Goal: Task Accomplishment & Management: Manage account settings

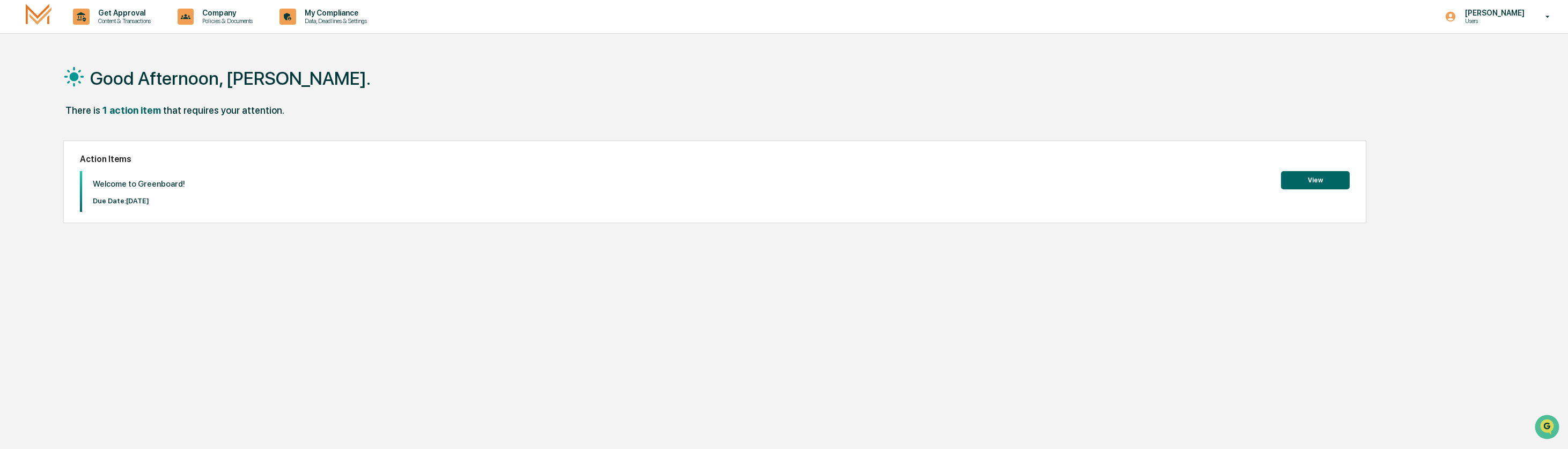
click at [1312, 179] on button "View" at bounding box center [1315, 180] width 69 height 18
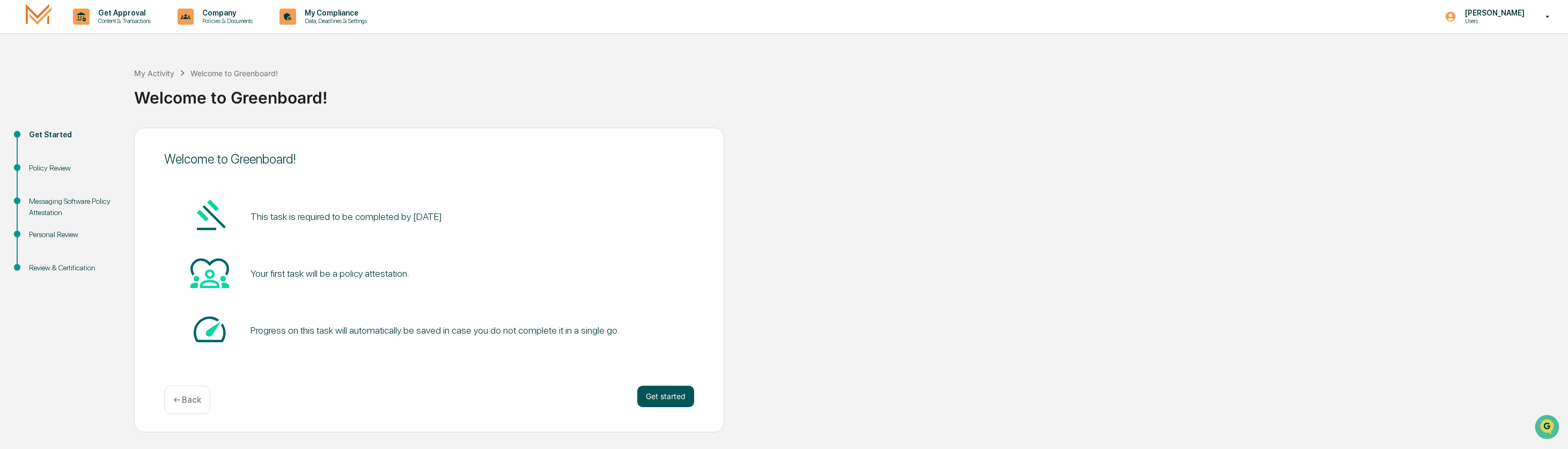
click at [671, 398] on button "Get started" at bounding box center [666, 397] width 57 height 22
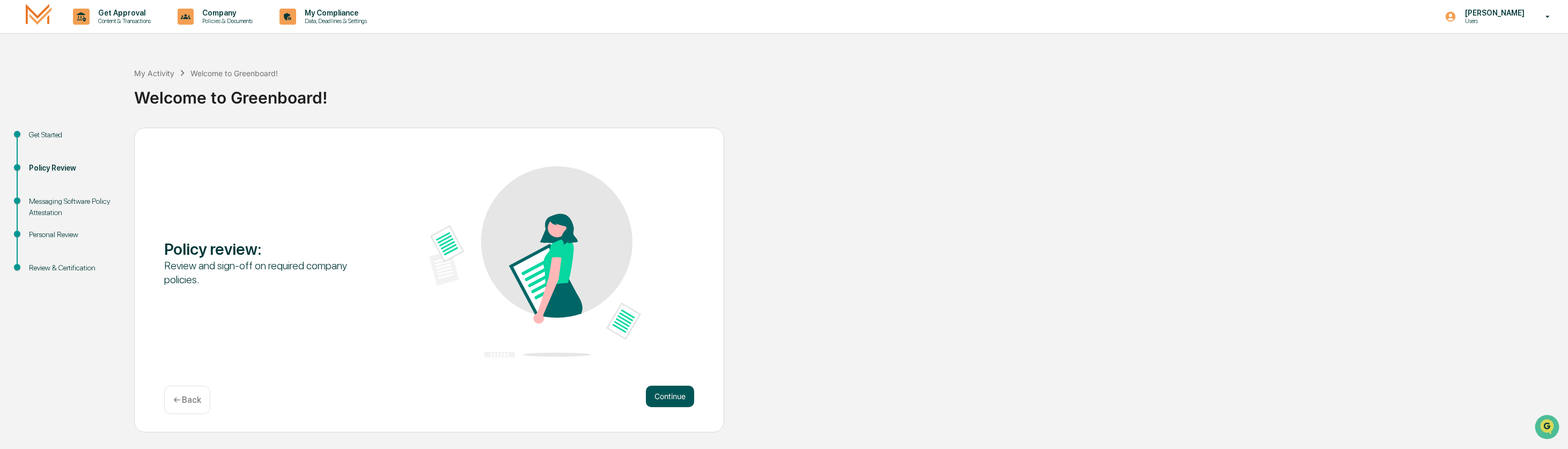
click at [669, 396] on button "Continue" at bounding box center [670, 397] width 48 height 22
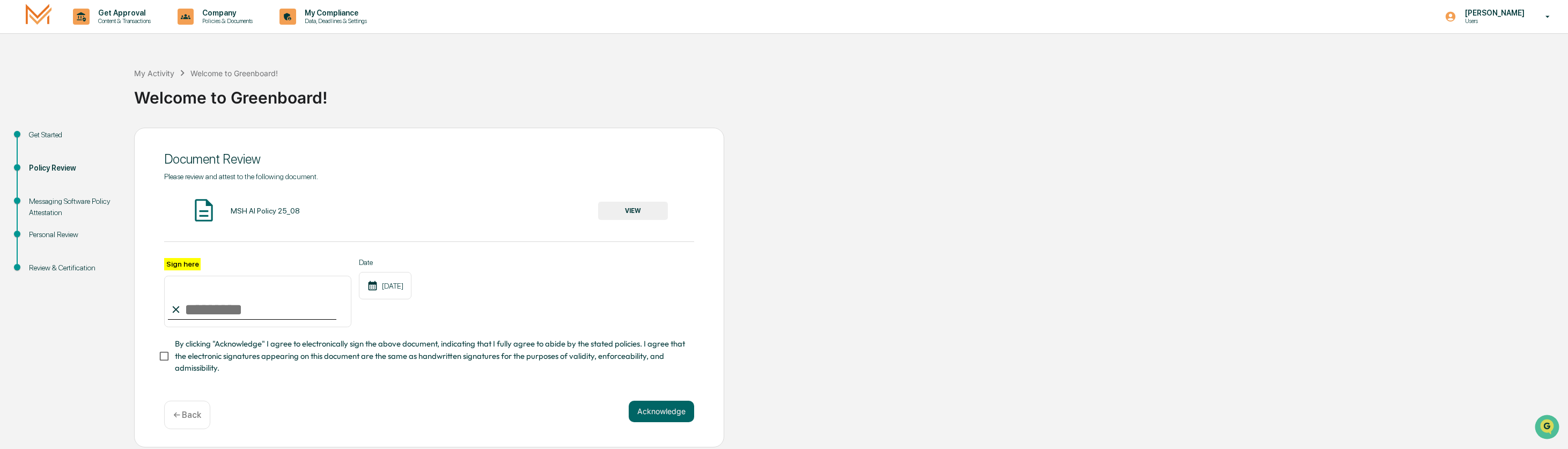
click at [632, 211] on button "VIEW" at bounding box center [633, 211] width 70 height 18
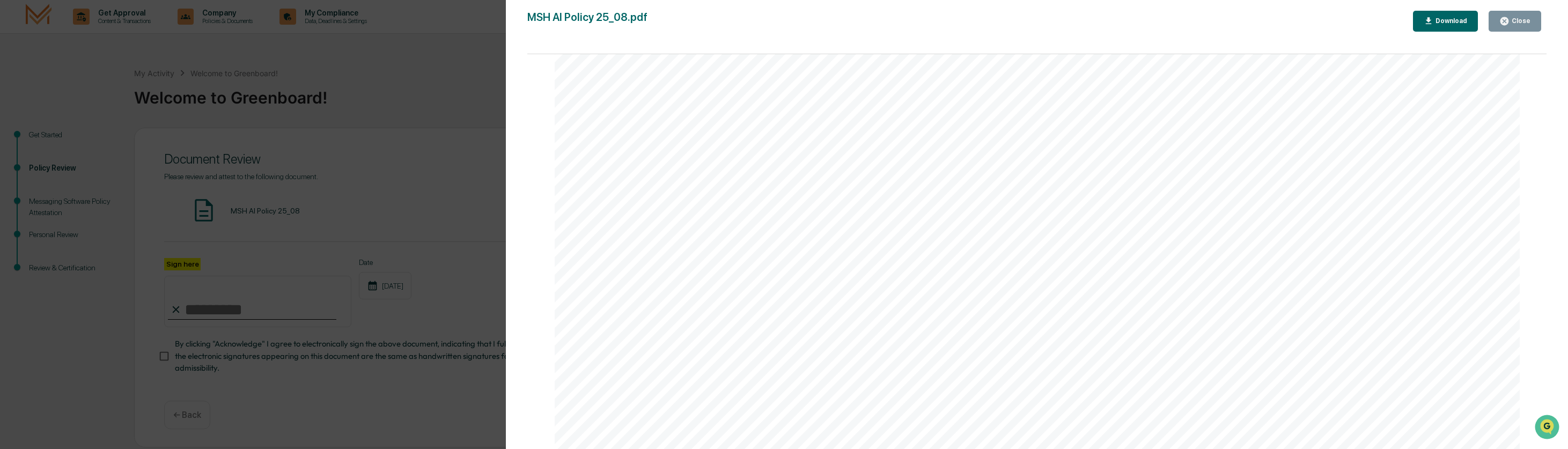
scroll to position [166, 0]
click at [1442, 21] on div "Download" at bounding box center [1450, 21] width 34 height 7
click at [1539, 124] on div "Page 1/3 AI Policy Generative Artificial Intelligence M.S. Howells & Co., Membe…" at bounding box center [1037, 257] width 1019 height 406
click at [1507, 20] on icon "button" at bounding box center [1503, 21] width 8 height 8
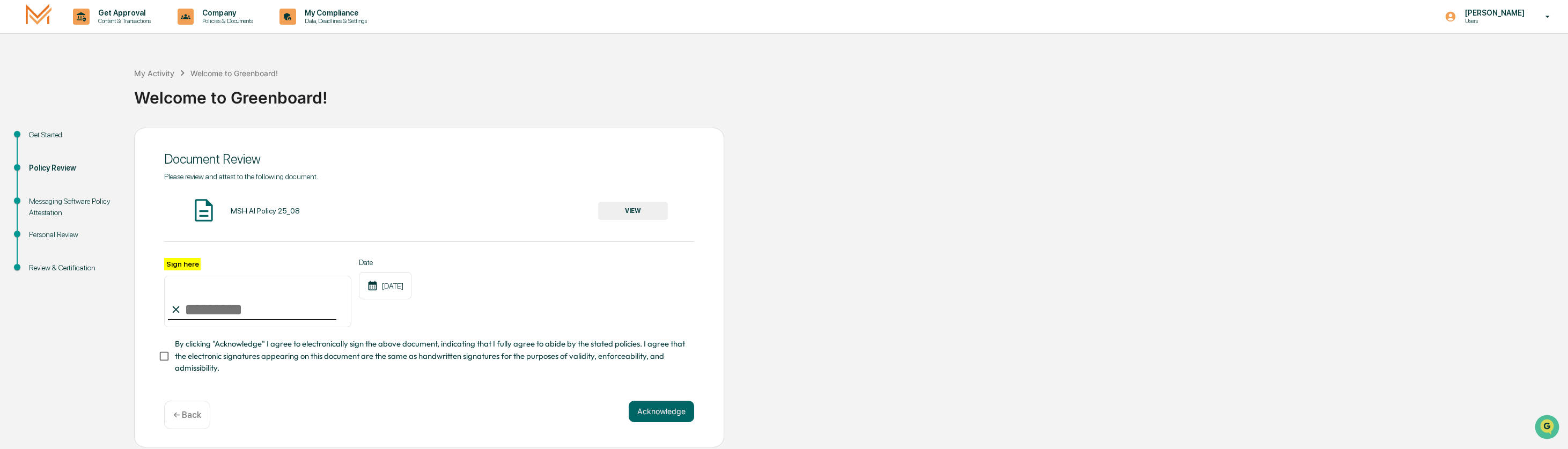
click at [196, 310] on input "Sign here" at bounding box center [258, 302] width 187 height 52
type input "**********"
click at [518, 301] on div "**********" at bounding box center [429, 293] width 530 height 70
click at [669, 410] on button "Acknowledge" at bounding box center [661, 412] width 65 height 22
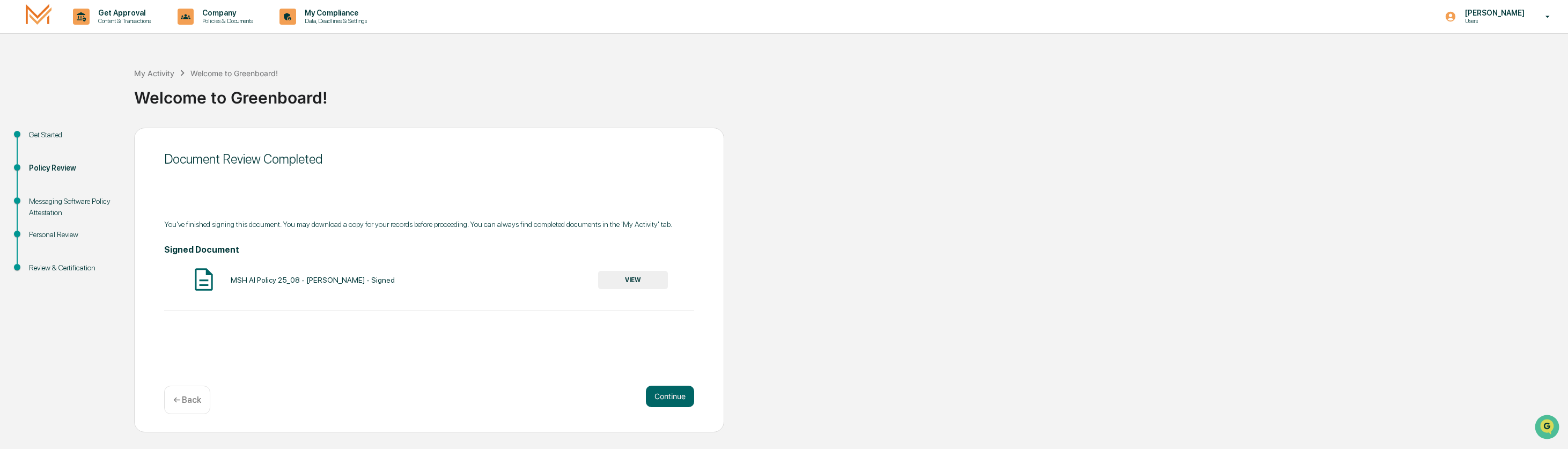
click at [625, 284] on button "VIEW" at bounding box center [633, 280] width 70 height 18
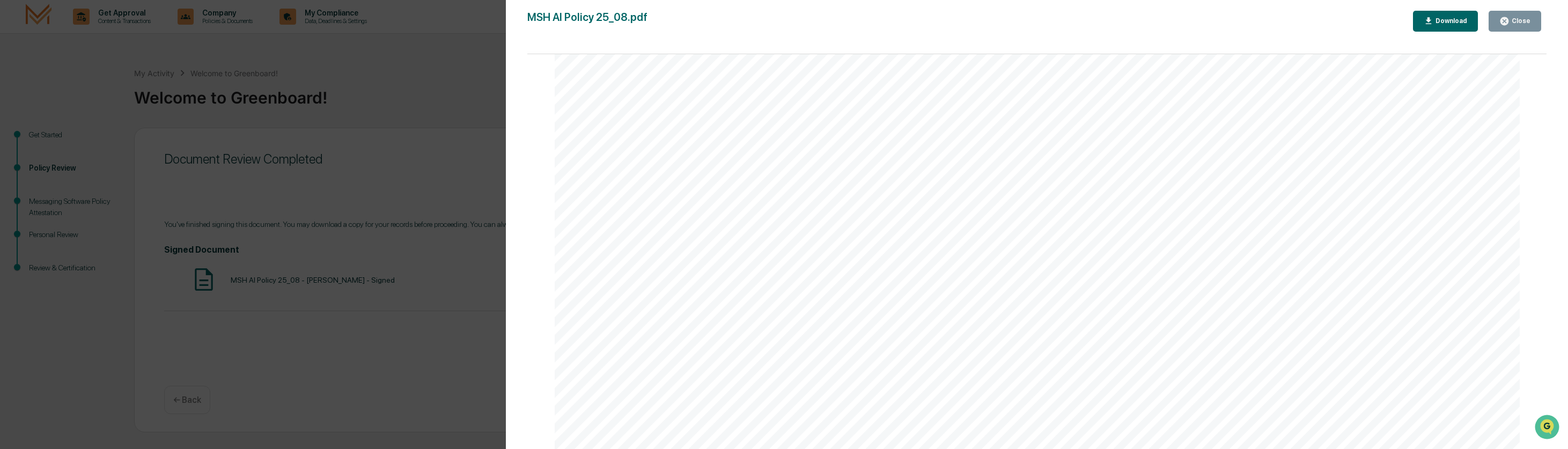
scroll to position [3195, 0]
click at [1444, 20] on div "Download" at bounding box center [1450, 21] width 34 height 7
click at [1517, 20] on div "Close" at bounding box center [1519, 21] width 21 height 7
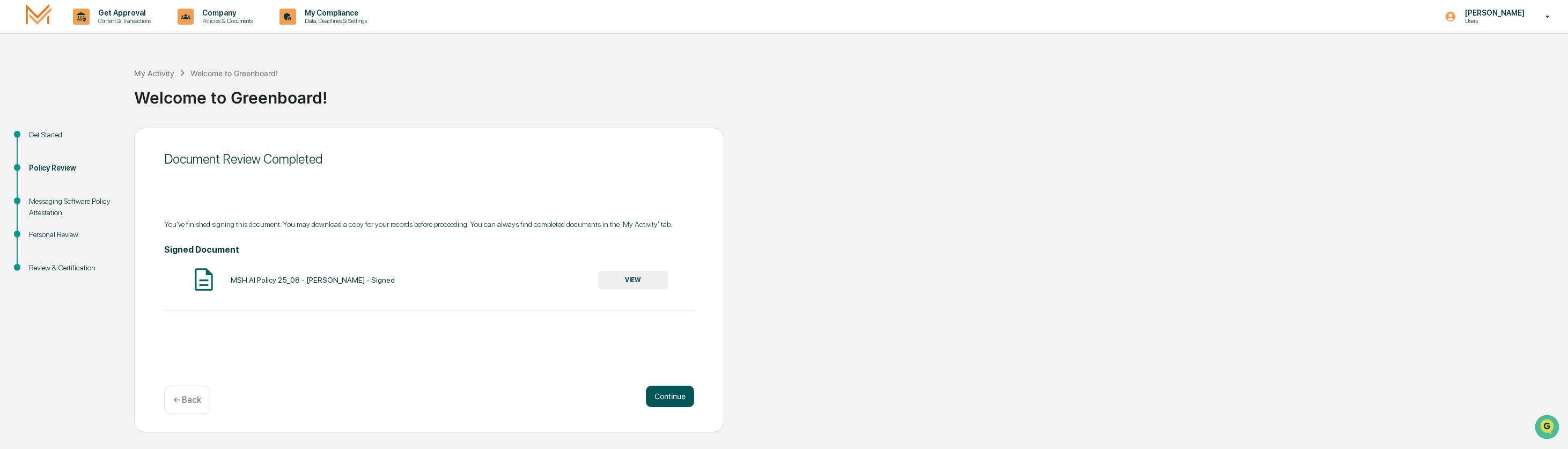
click at [676, 395] on button "Continue" at bounding box center [670, 397] width 48 height 22
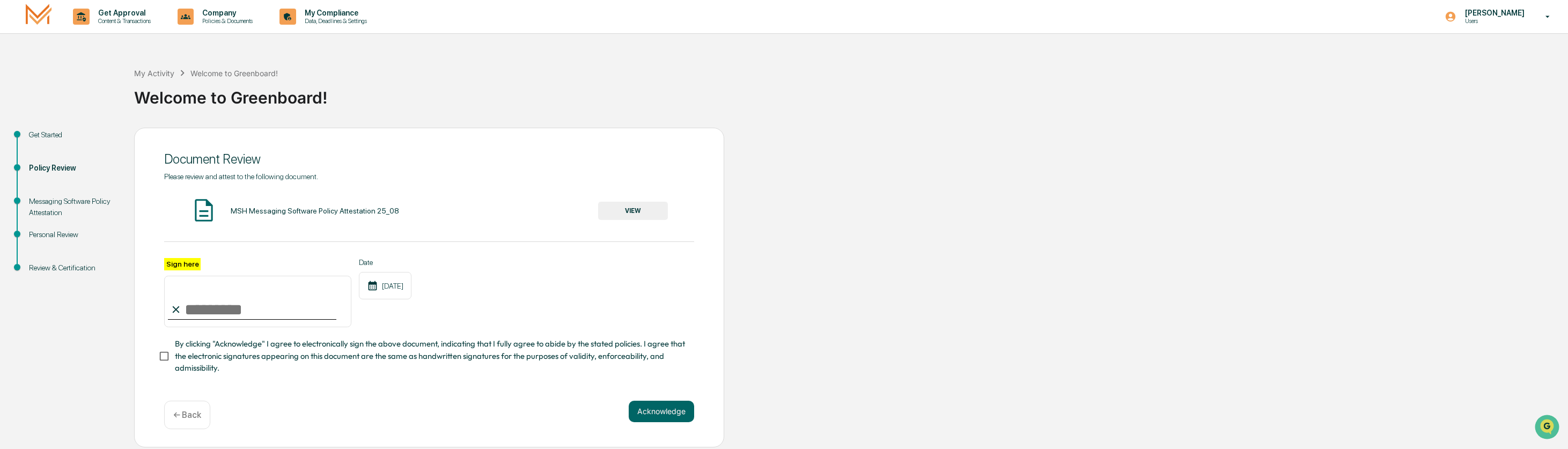
click at [200, 307] on input "Sign here" at bounding box center [258, 302] width 187 height 52
type input "**********"
click at [553, 323] on div "**********" at bounding box center [429, 293] width 530 height 70
click at [658, 412] on button "Acknowledge" at bounding box center [661, 412] width 65 height 22
click at [629, 213] on button "VIEW" at bounding box center [633, 211] width 70 height 18
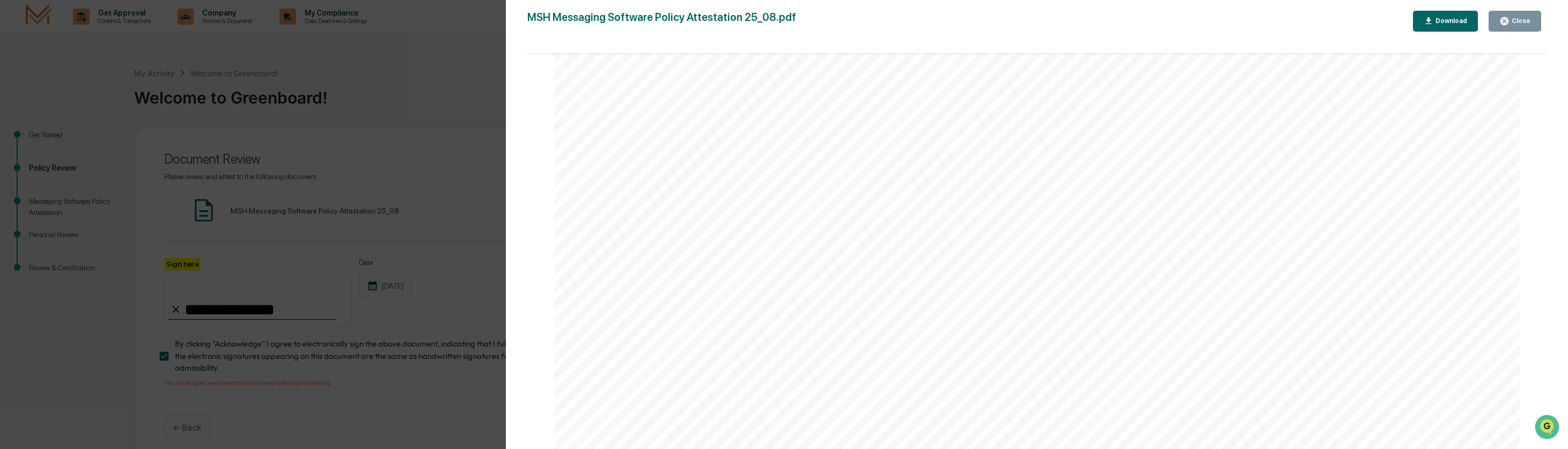
scroll to position [2683, 0]
click at [1511, 17] on div "Close" at bounding box center [1519, 21] width 21 height 7
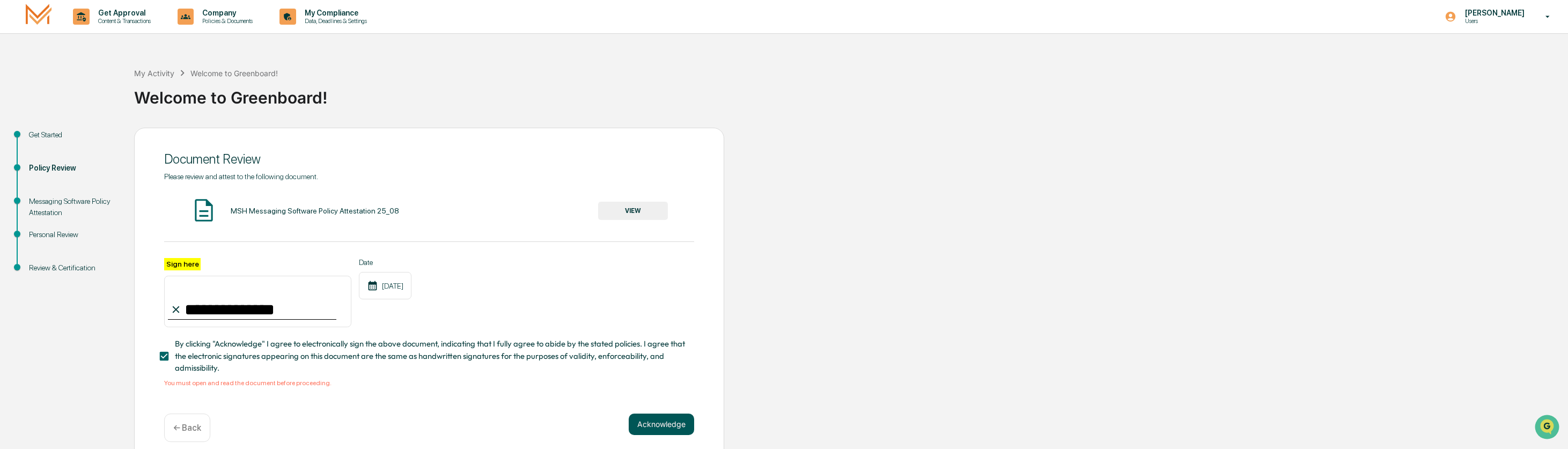
click at [660, 422] on button "Acknowledge" at bounding box center [661, 425] width 65 height 22
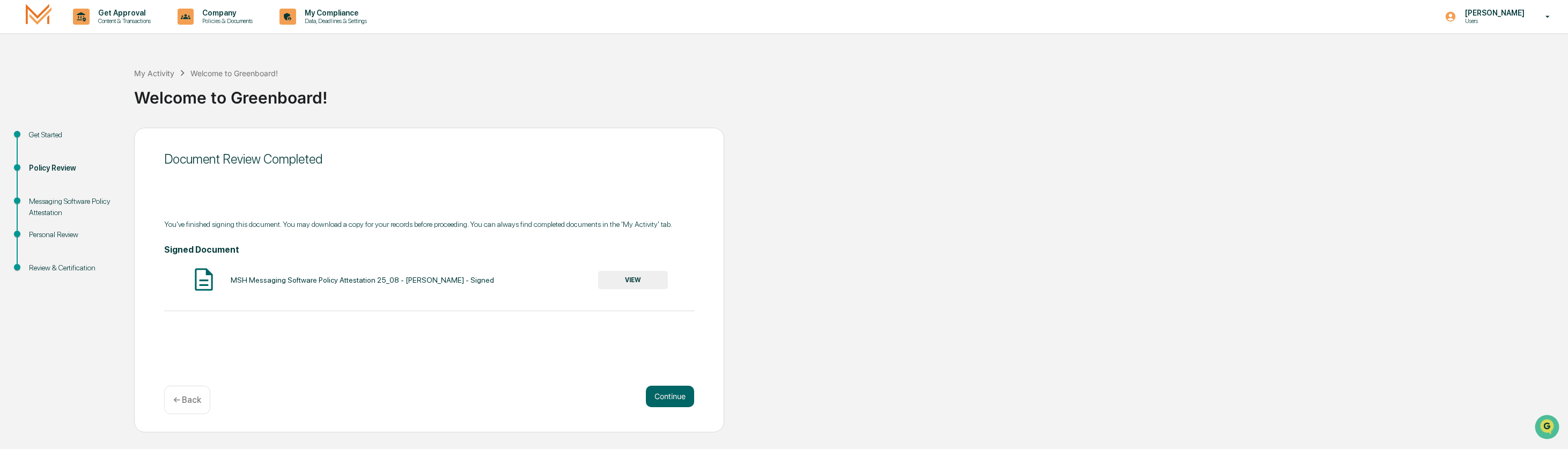
click at [629, 283] on button "VIEW" at bounding box center [633, 280] width 70 height 18
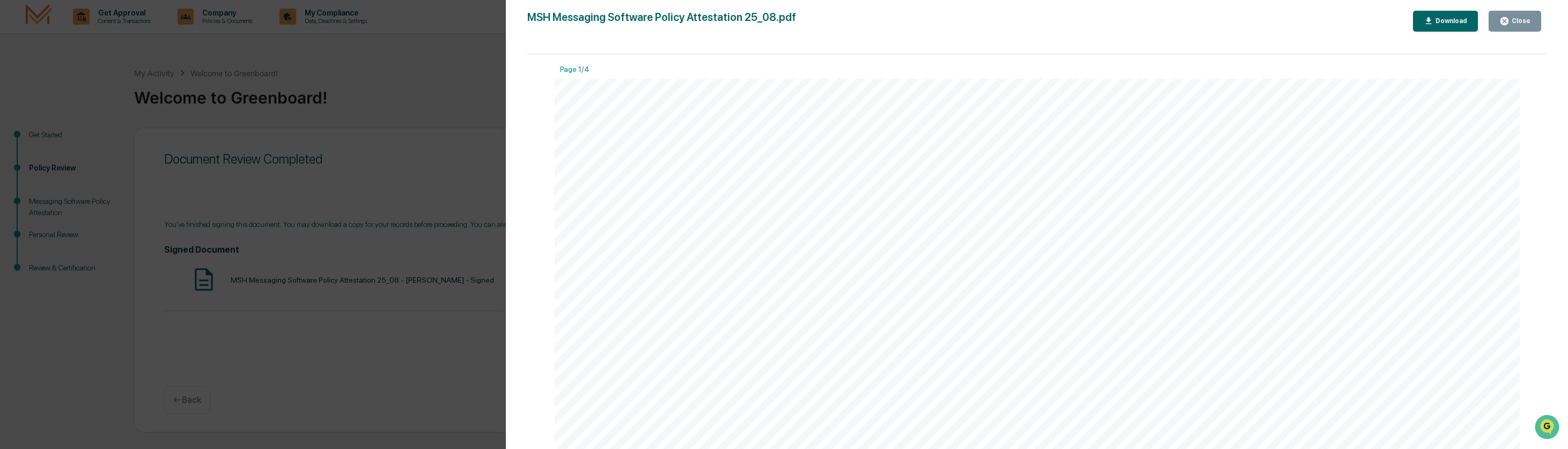
click at [1442, 17] on div "Download" at bounding box center [1450, 21] width 34 height 7
drag, startPoint x: 1492, startPoint y: 235, endPoint x: 1504, endPoint y: 229, distance: 13.4
click at [1519, 19] on div "Close" at bounding box center [1519, 21] width 21 height 7
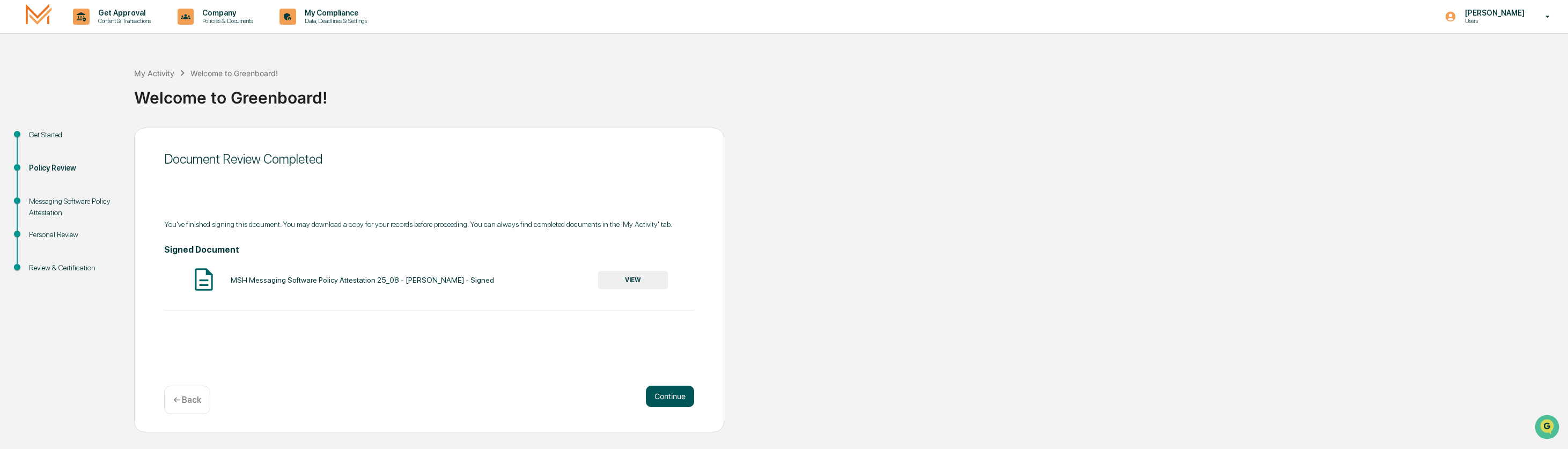
click at [670, 396] on button "Continue" at bounding box center [670, 397] width 48 height 22
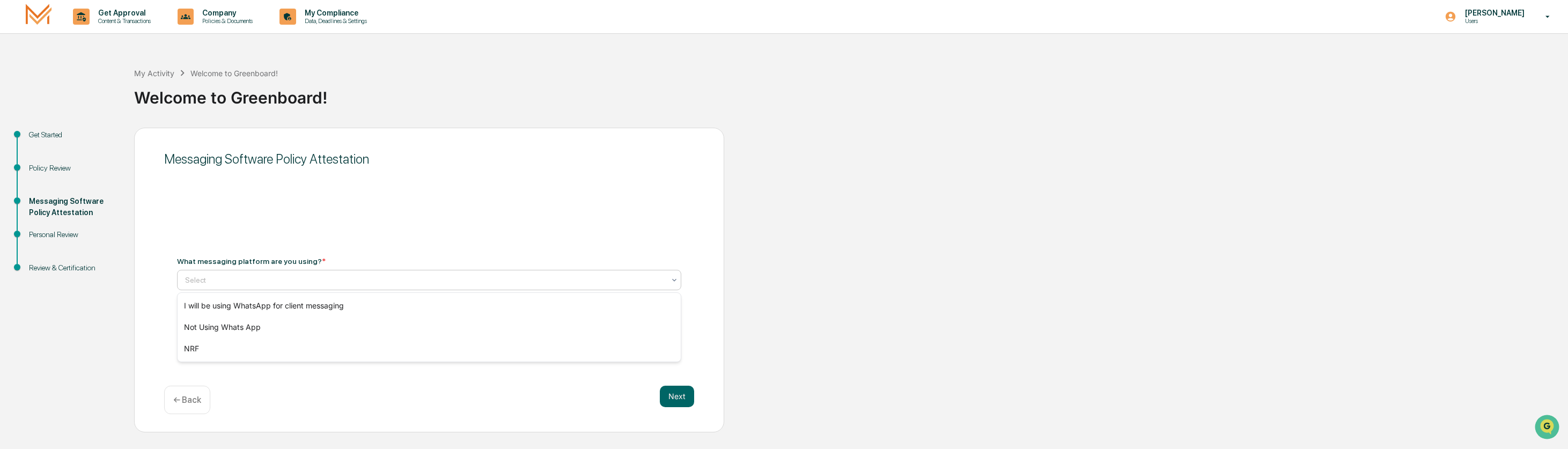
click at [518, 283] on div at bounding box center [425, 280] width 480 height 11
click at [311, 306] on div "I will be using WhatsApp for client messaging" at bounding box center [429, 306] width 503 height 22
click at [678, 397] on button "Next" at bounding box center [677, 397] width 34 height 22
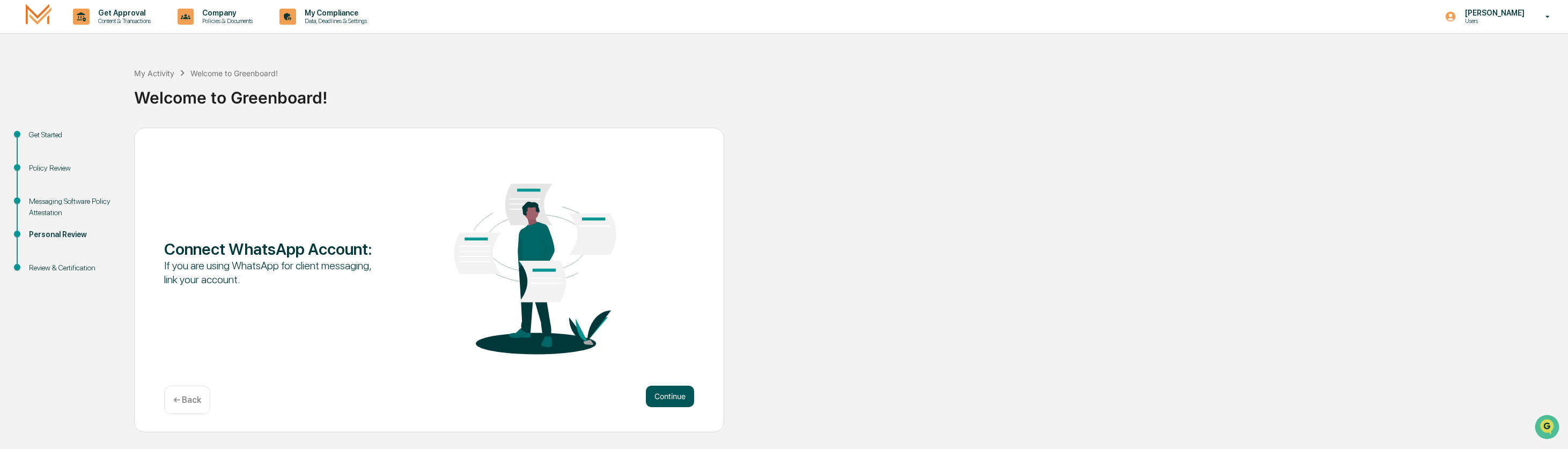
click at [671, 397] on button "Continue" at bounding box center [670, 397] width 48 height 22
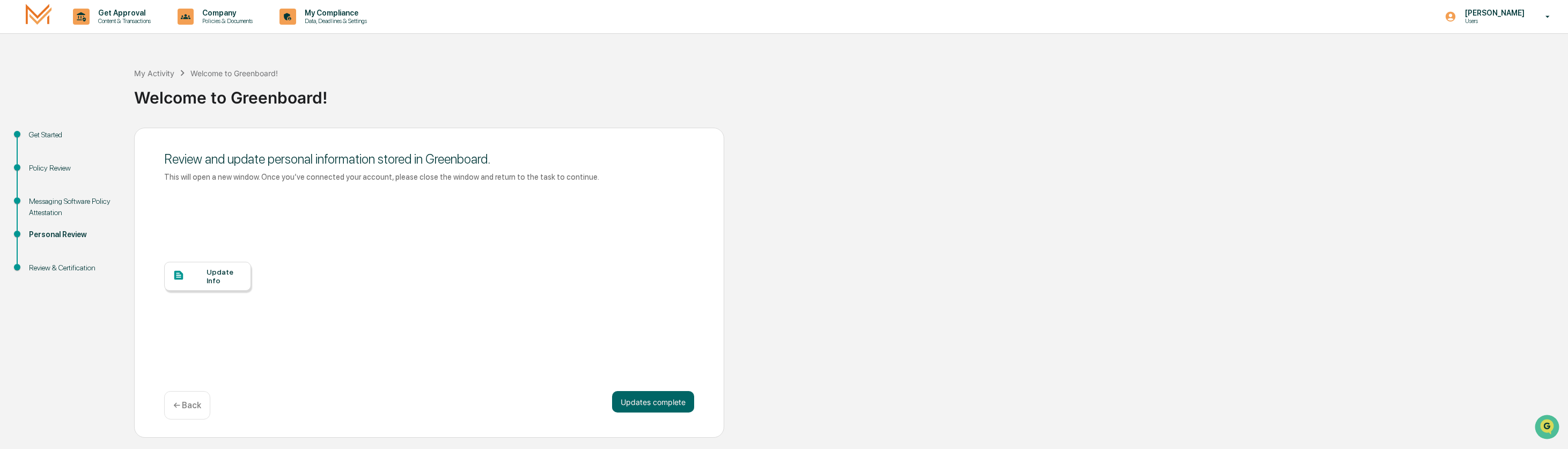
click at [211, 275] on div "Update Info" at bounding box center [224, 277] width 36 height 17
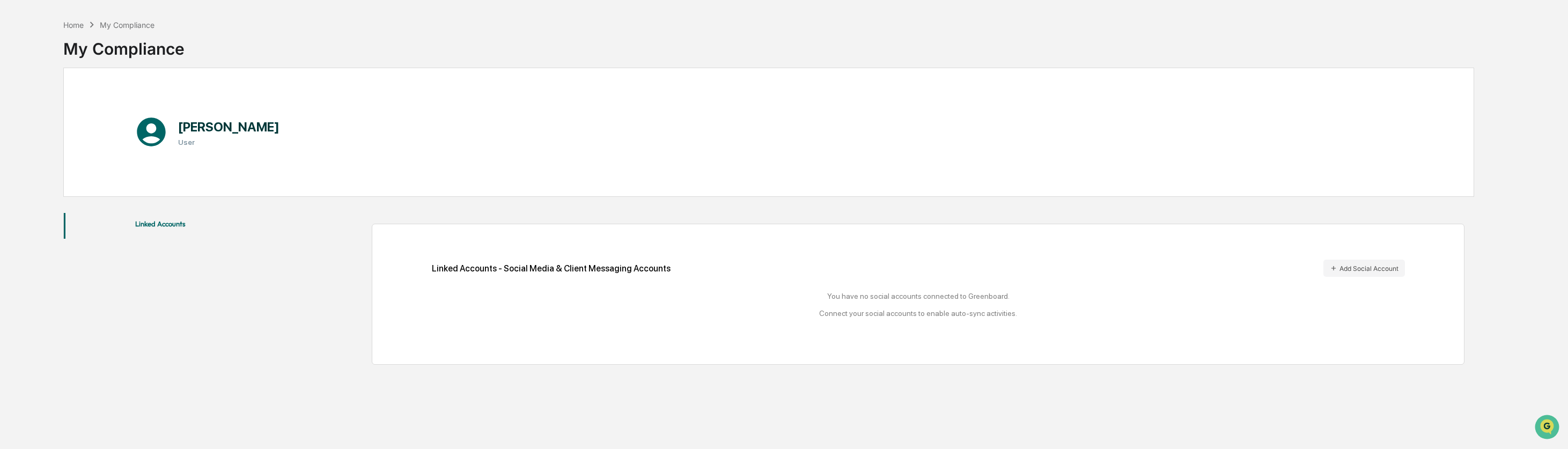
scroll to position [40, 0]
click at [1354, 266] on button "Add Social Account" at bounding box center [1364, 266] width 81 height 17
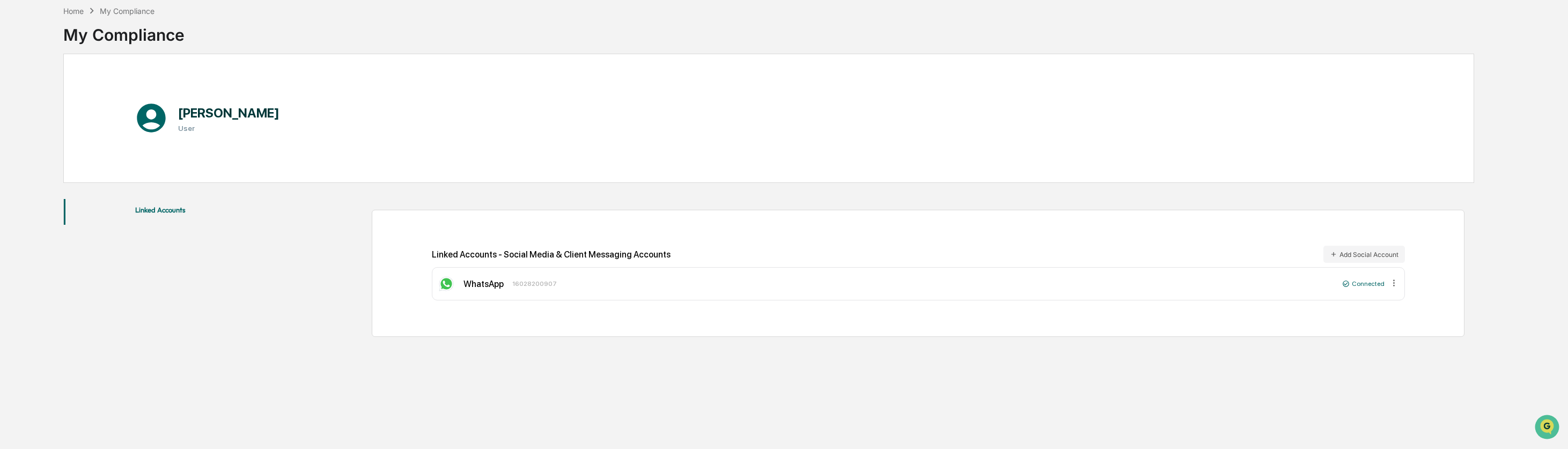
scroll to position [0, 0]
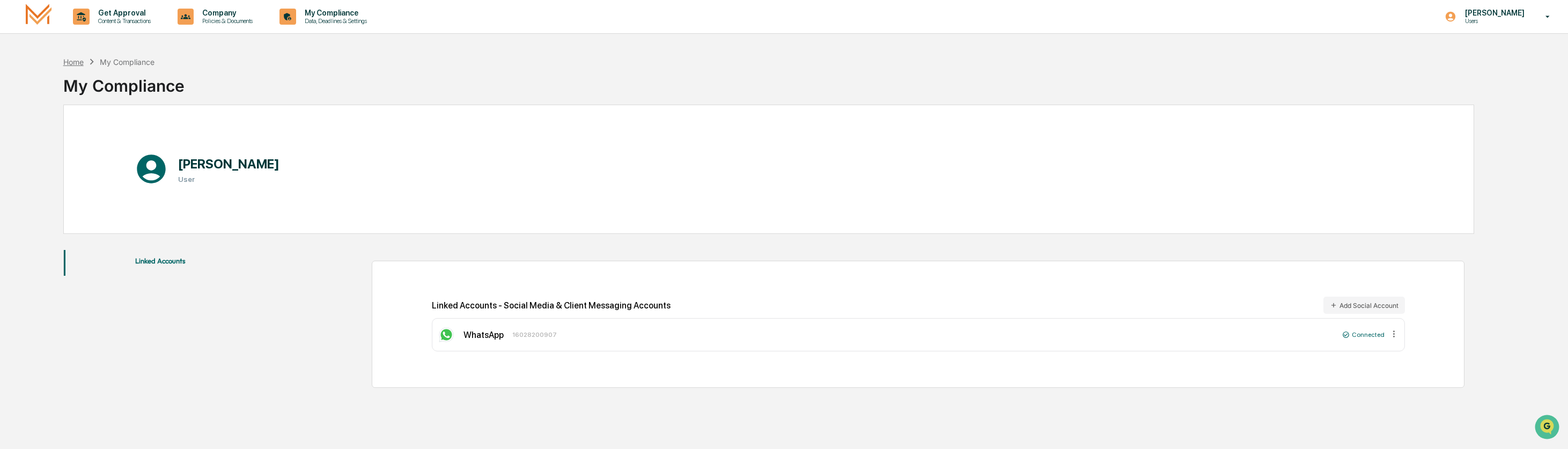
click at [71, 60] on div "Home" at bounding box center [73, 62] width 20 height 9
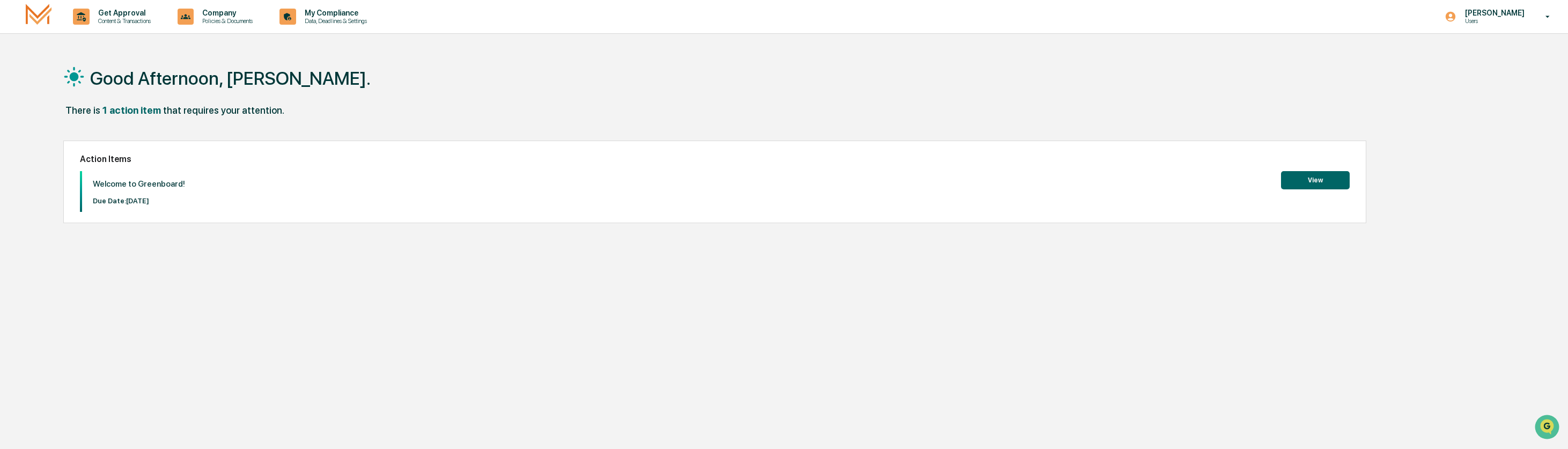
click at [1316, 179] on button "View" at bounding box center [1315, 180] width 69 height 18
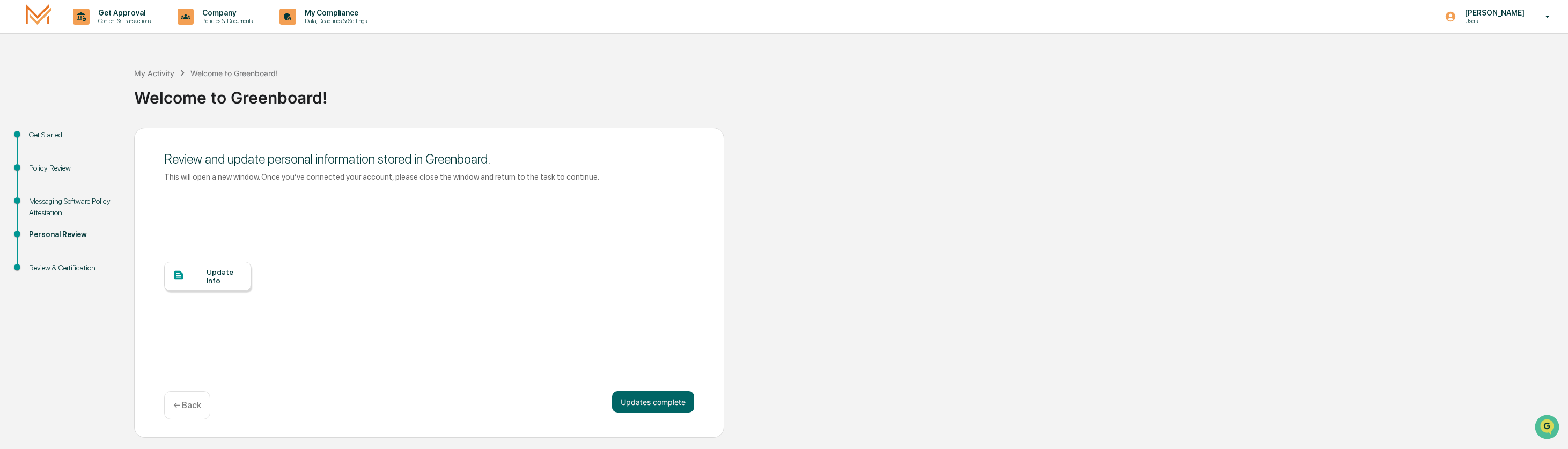
click at [213, 280] on div "Update Info" at bounding box center [224, 277] width 36 height 17
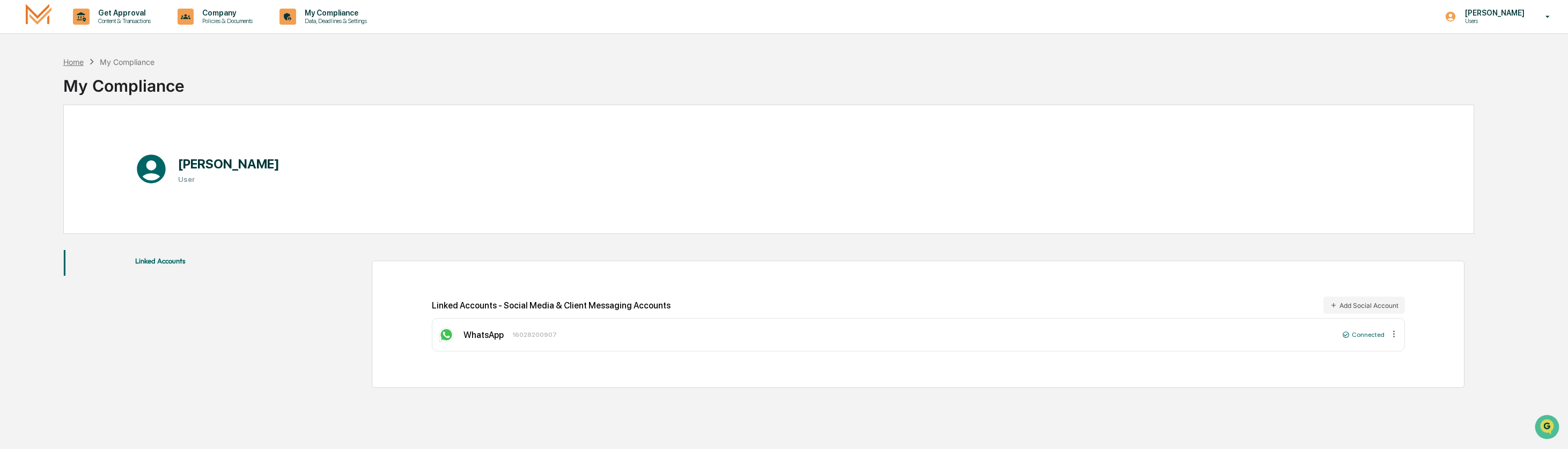
click at [71, 62] on div "Home" at bounding box center [73, 62] width 20 height 9
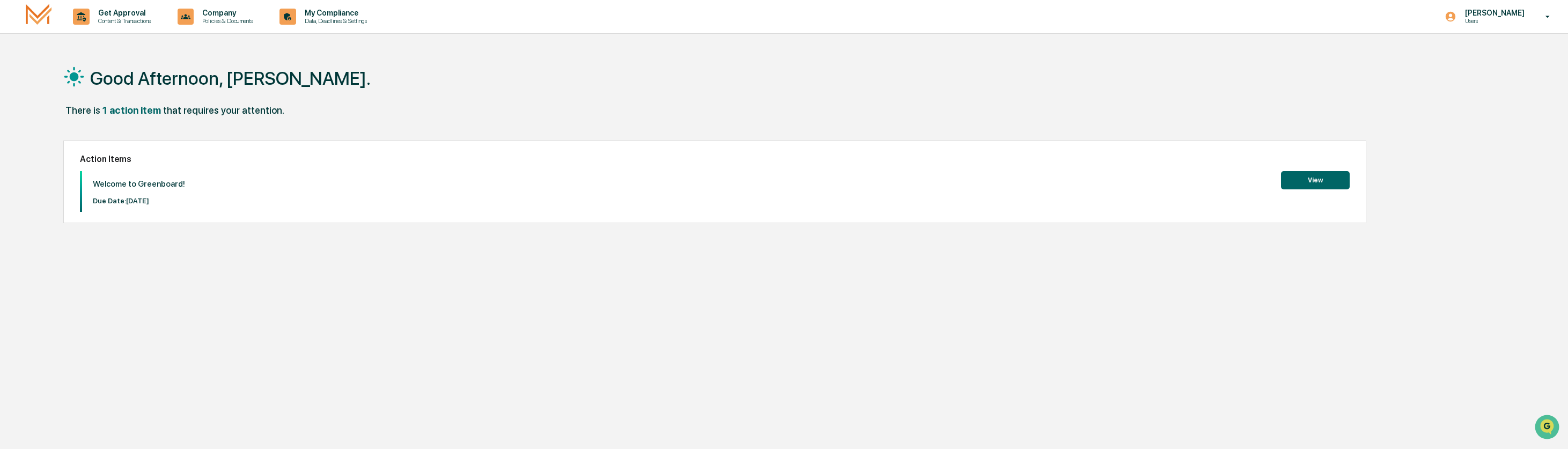
click at [1307, 176] on button "View" at bounding box center [1315, 180] width 69 height 18
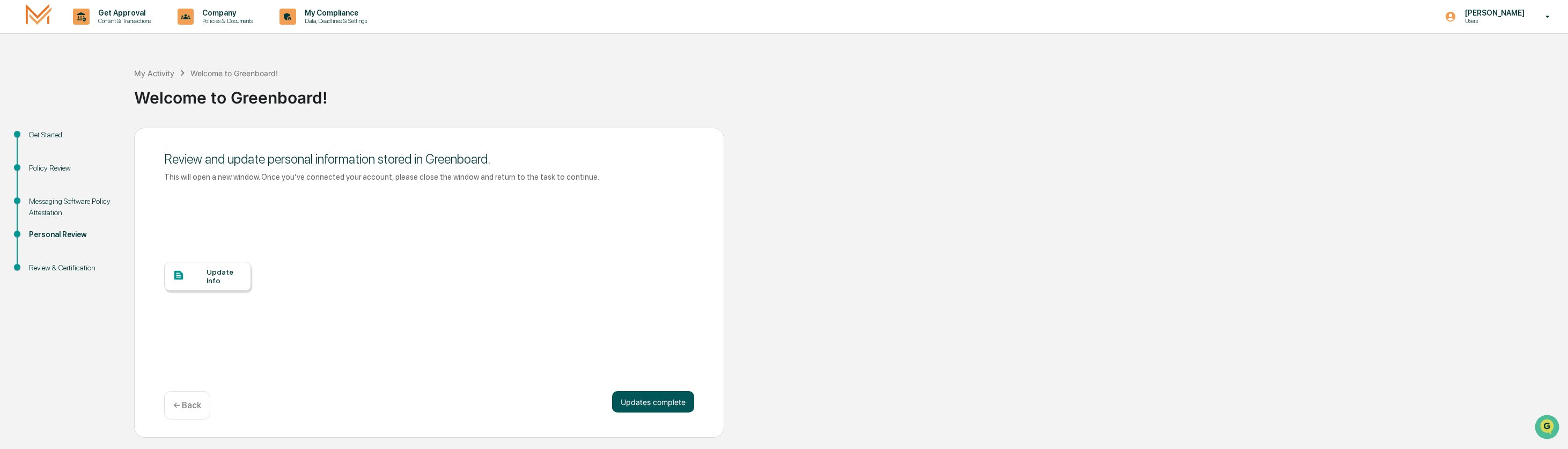
click at [654, 402] on button "Updates complete" at bounding box center [653, 403] width 82 height 22
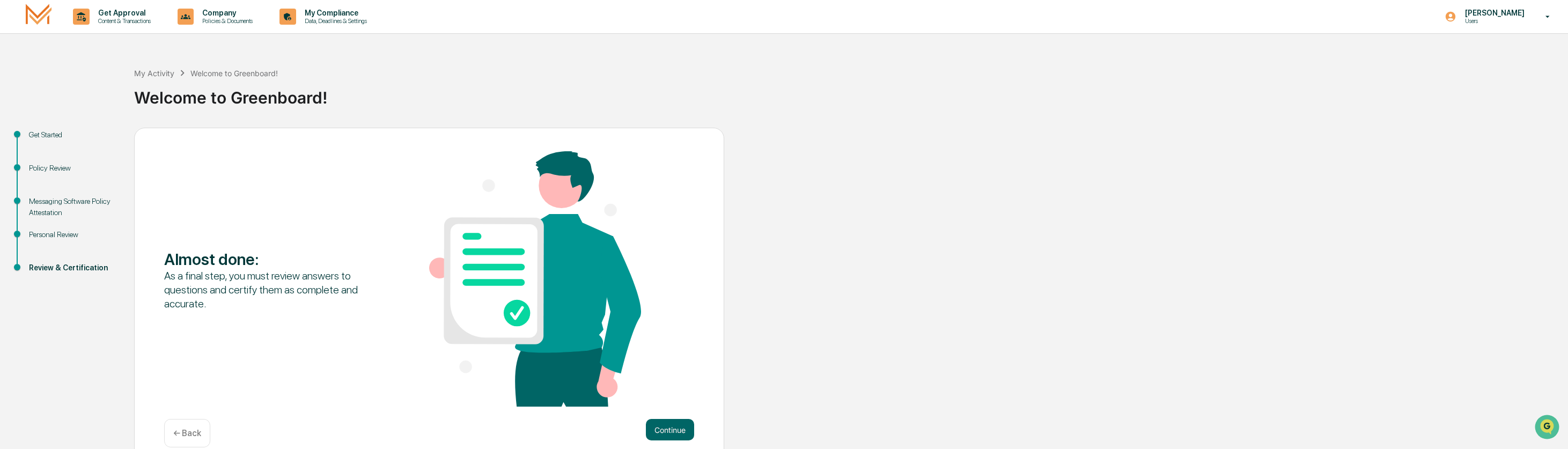
scroll to position [15, 0]
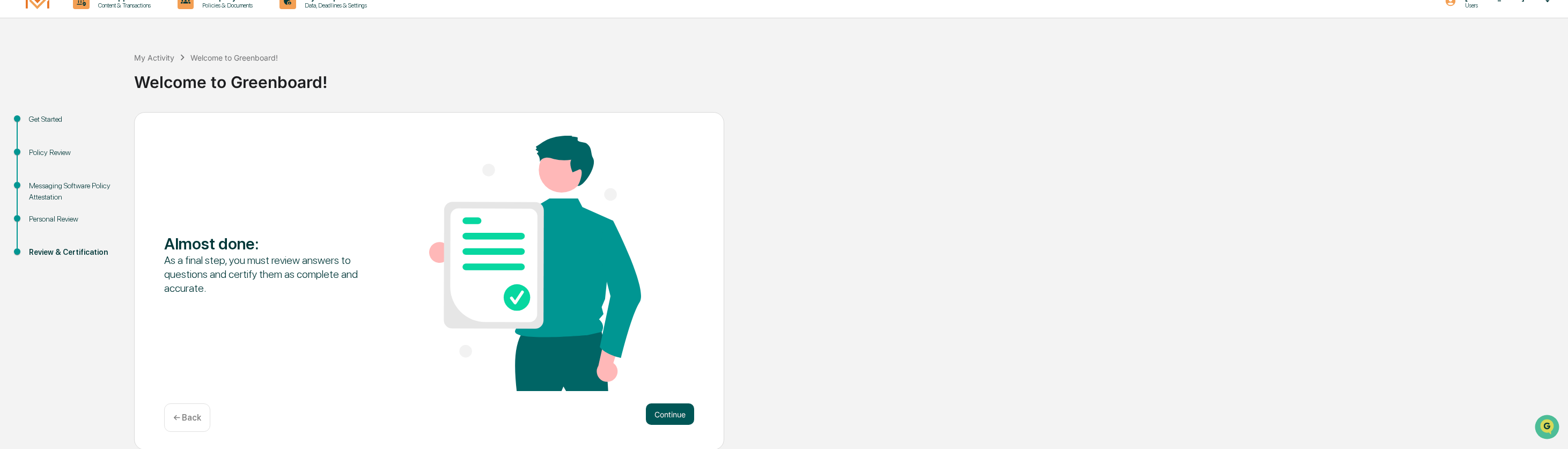
click at [674, 411] on button "Continue" at bounding box center [670, 415] width 48 height 22
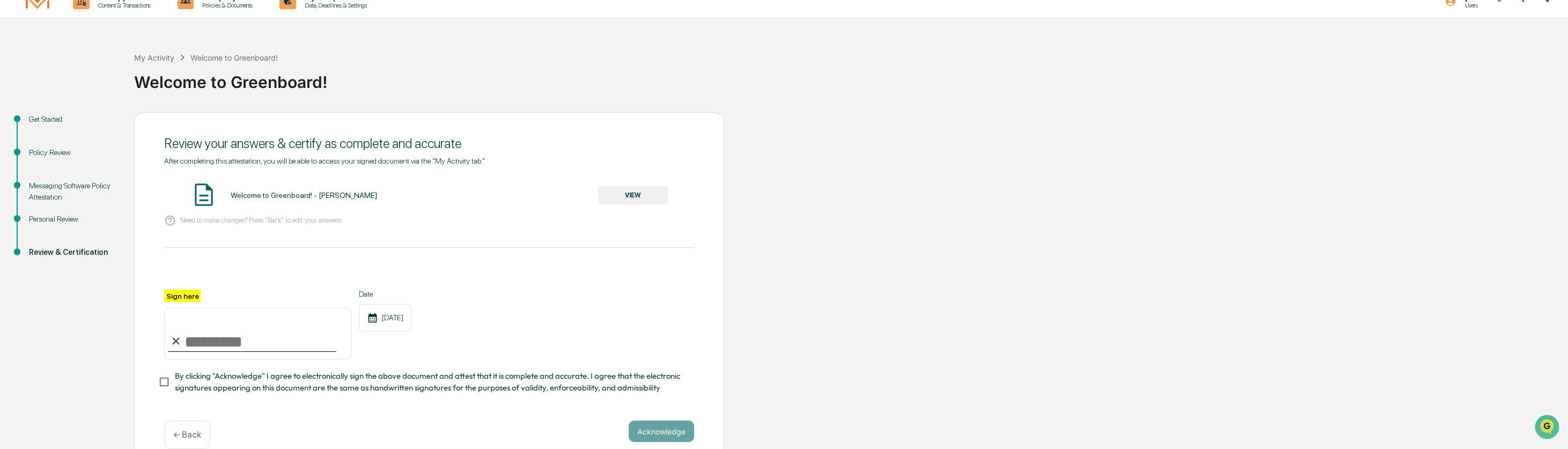
click at [640, 190] on button "VIEW" at bounding box center [633, 195] width 70 height 18
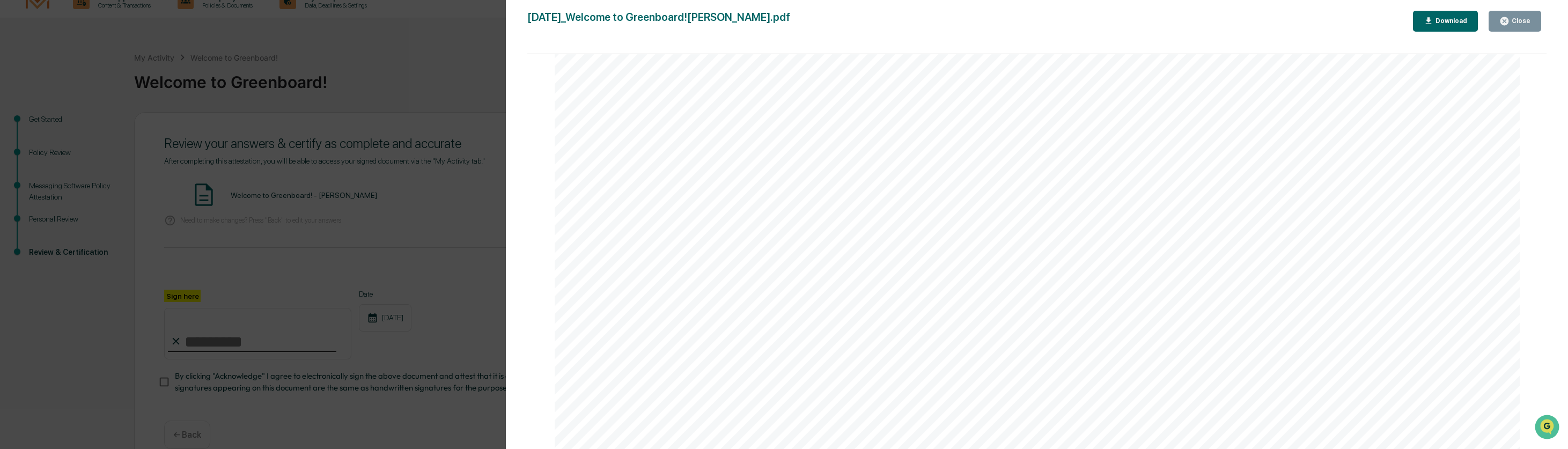
scroll to position [1542, 0]
click at [1517, 17] on div "Close" at bounding box center [1519, 21] width 21 height 7
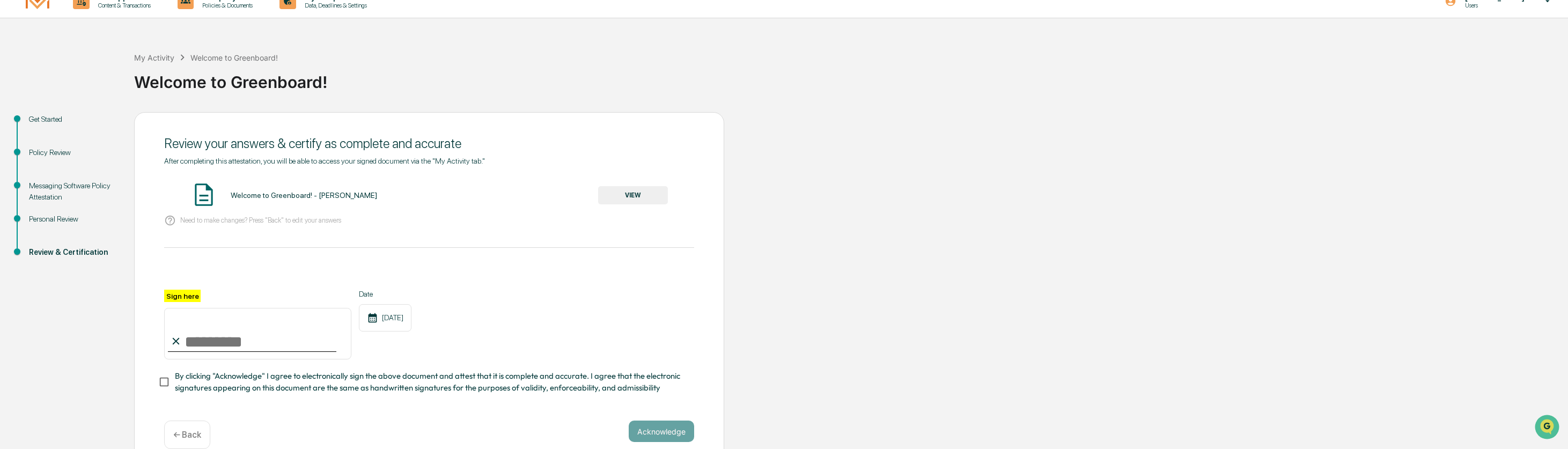
click at [205, 342] on input "Sign here" at bounding box center [258, 333] width 187 height 52
type input "**********"
click at [475, 302] on div "**********" at bounding box center [429, 325] width 530 height 70
click at [659, 429] on button "Acknowledge" at bounding box center [661, 432] width 65 height 22
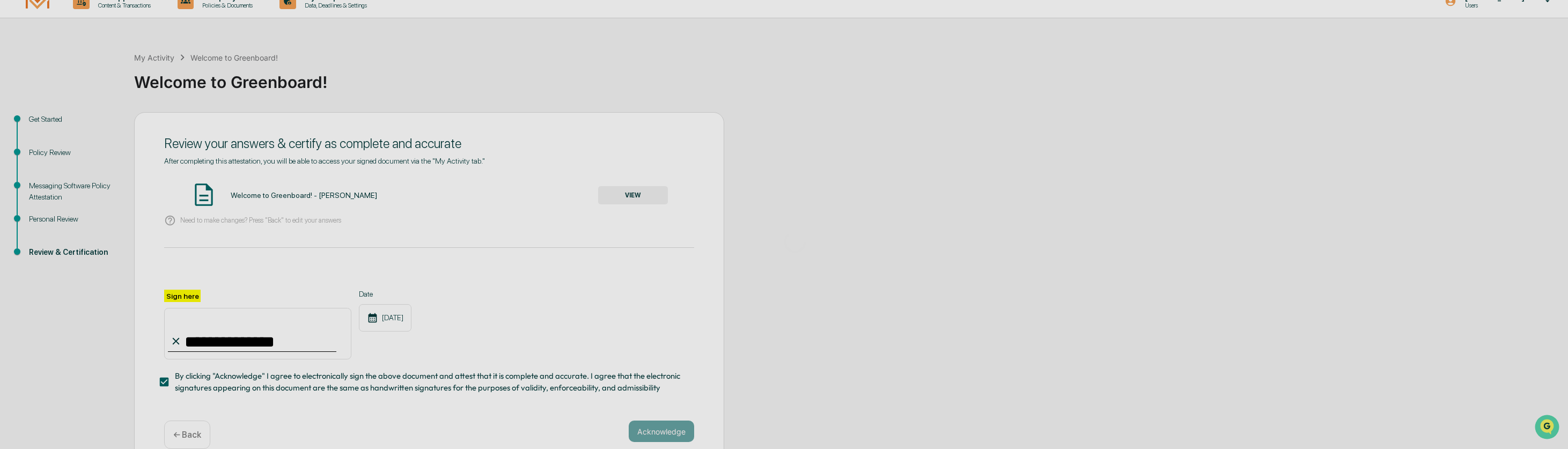
scroll to position [0, 0]
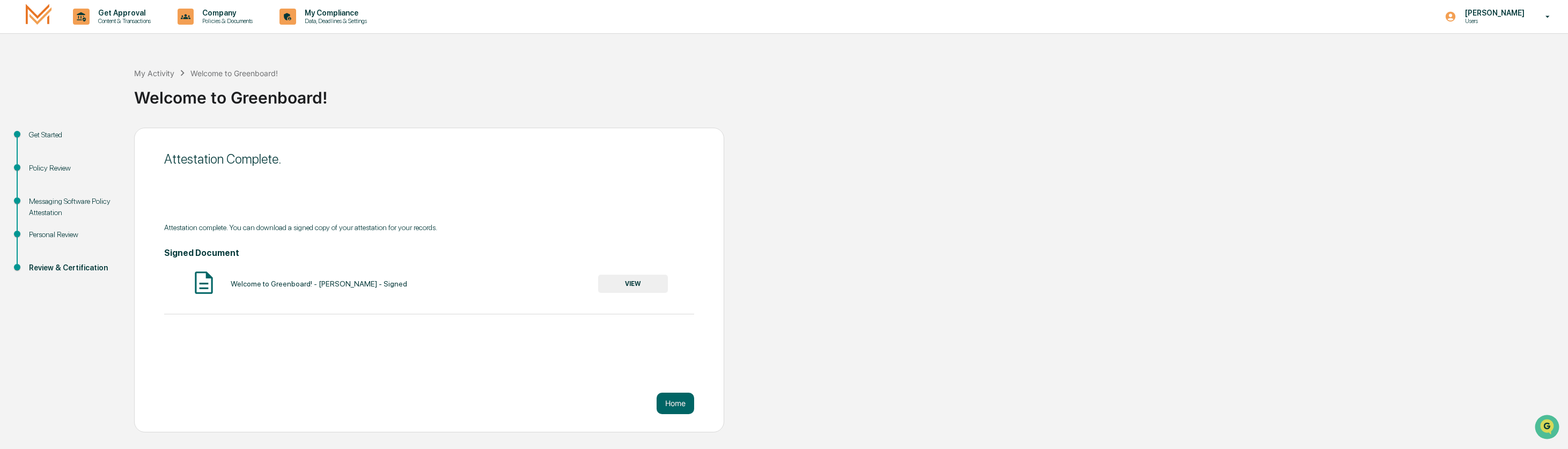
click at [633, 283] on button "VIEW" at bounding box center [633, 283] width 70 height 18
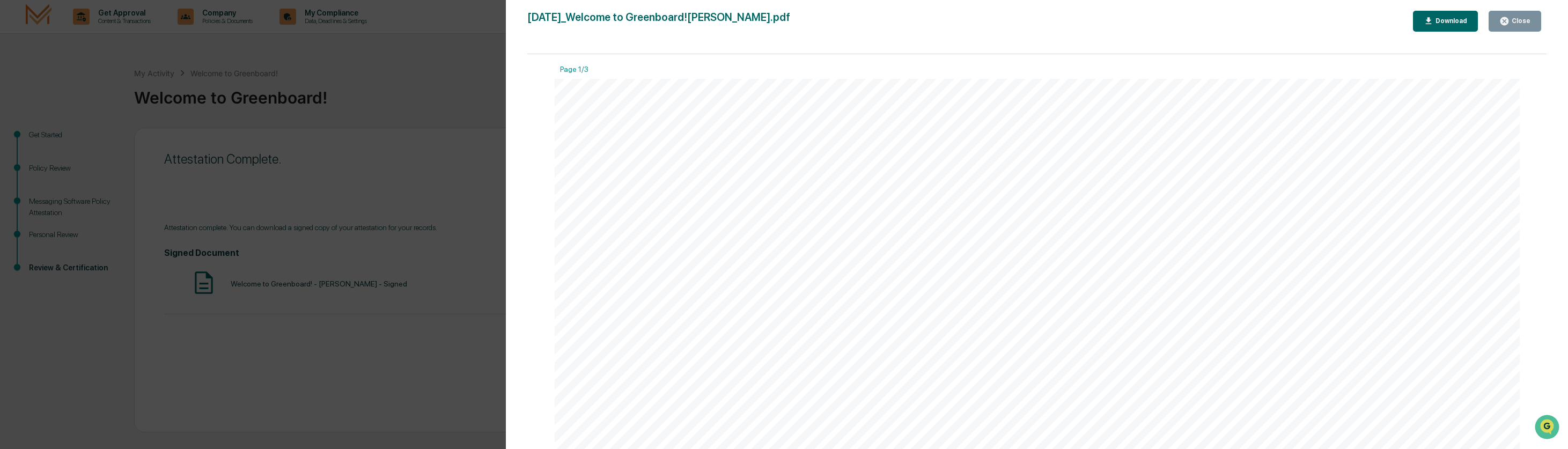
click at [1449, 21] on div "Download" at bounding box center [1450, 21] width 34 height 7
drag, startPoint x: 1465, startPoint y: 287, endPoint x: 1477, endPoint y: 277, distance: 15.6
click at [1514, 17] on div "Close" at bounding box center [1519, 21] width 21 height 7
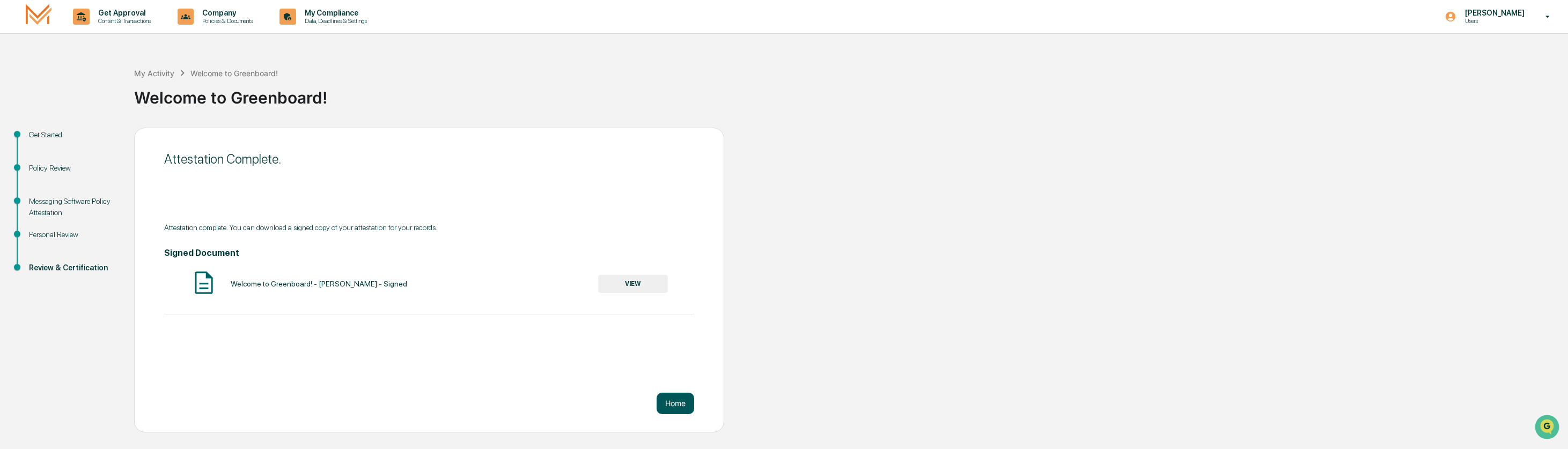
click at [674, 404] on button "Home" at bounding box center [675, 404] width 38 height 22
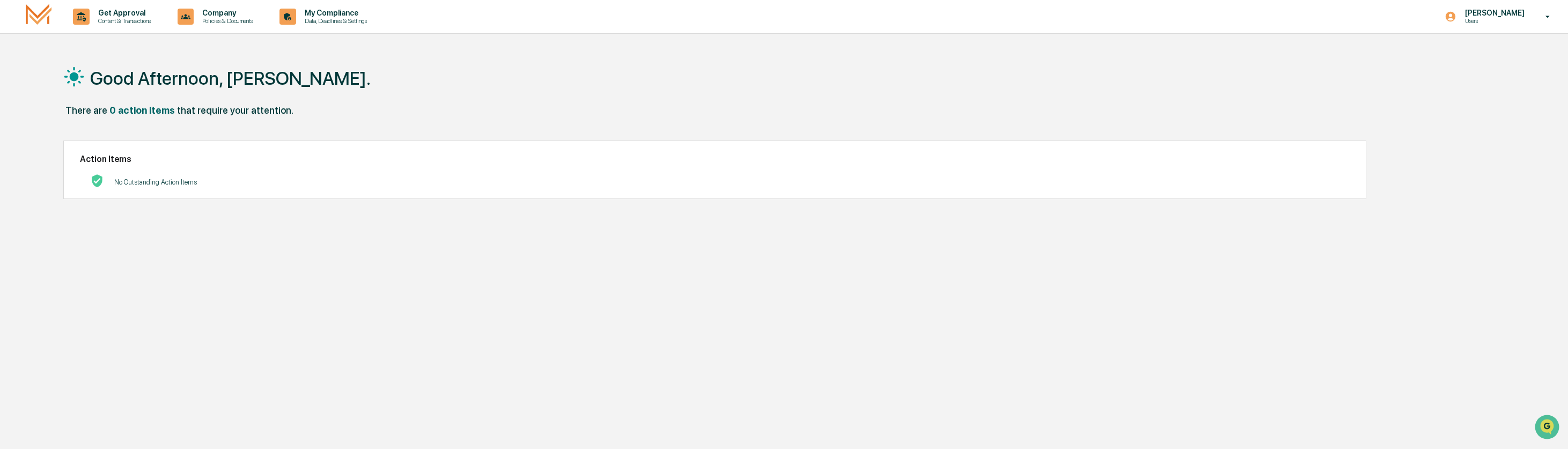
click at [40, 15] on img at bounding box center [38, 16] width 25 height 25
click at [134, 17] on p "Content & Transactions" at bounding box center [123, 21] width 67 height 7
drag, startPoint x: 225, startPoint y: 18, endPoint x: 237, endPoint y: 28, distance: 15.6
click at [227, 20] on div at bounding box center [784, 224] width 1568 height 449
click at [227, 13] on p "Company" at bounding box center [226, 13] width 65 height 9
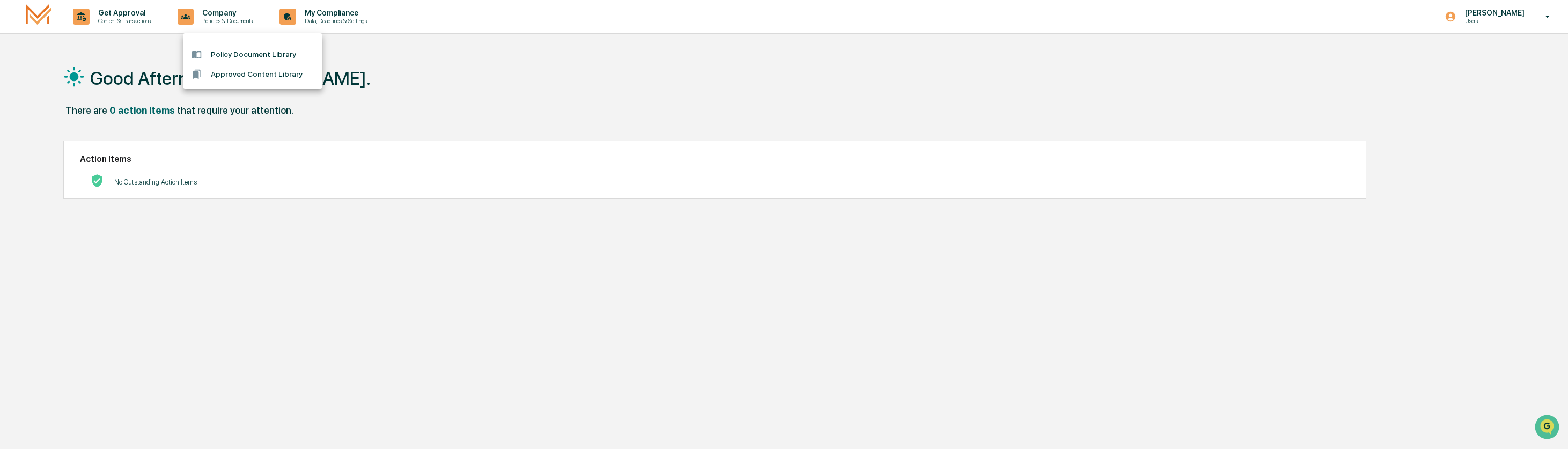
click at [401, 62] on div at bounding box center [784, 224] width 1568 height 449
click at [362, 15] on p "My Compliance" at bounding box center [334, 13] width 76 height 9
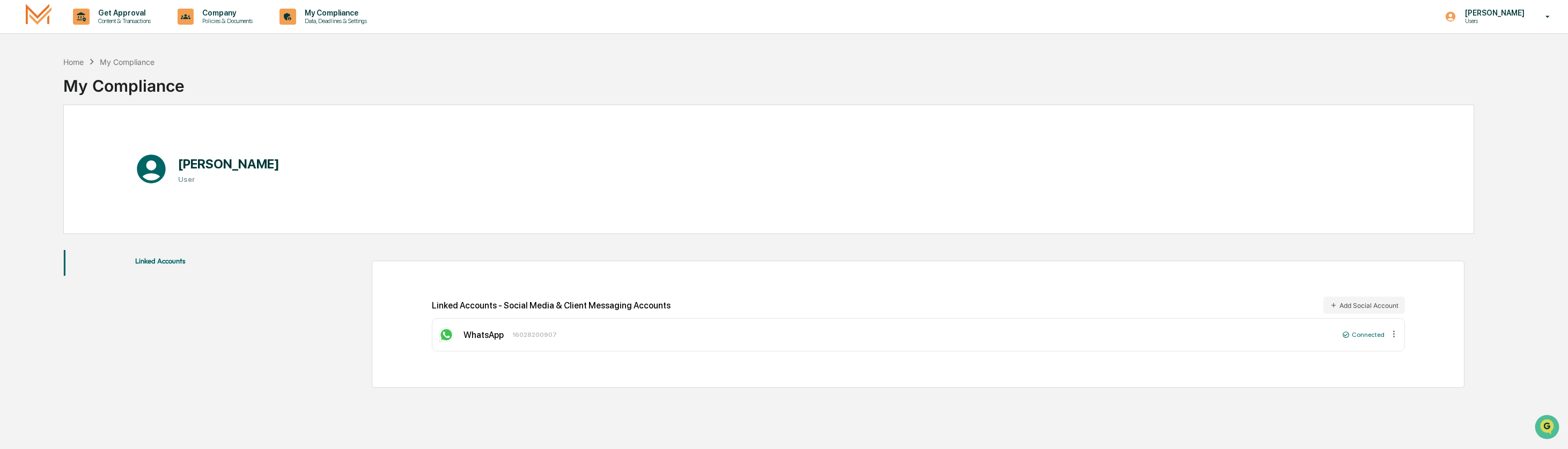
click at [40, 17] on img at bounding box center [38, 16] width 25 height 25
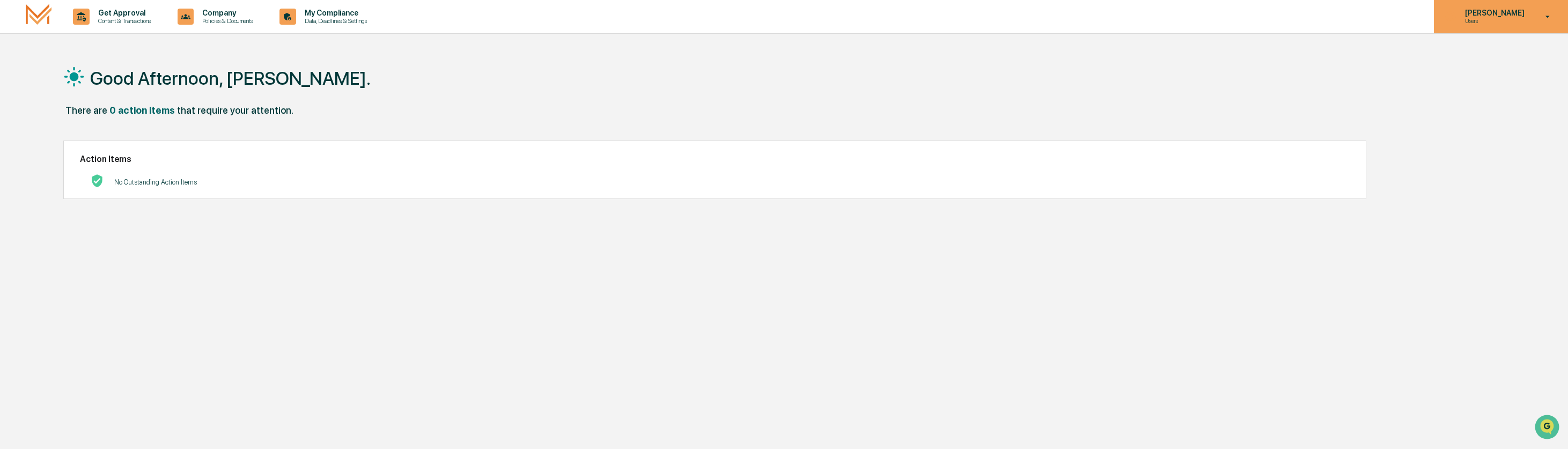
click at [1504, 13] on p "[PERSON_NAME]" at bounding box center [1493, 13] width 73 height 9
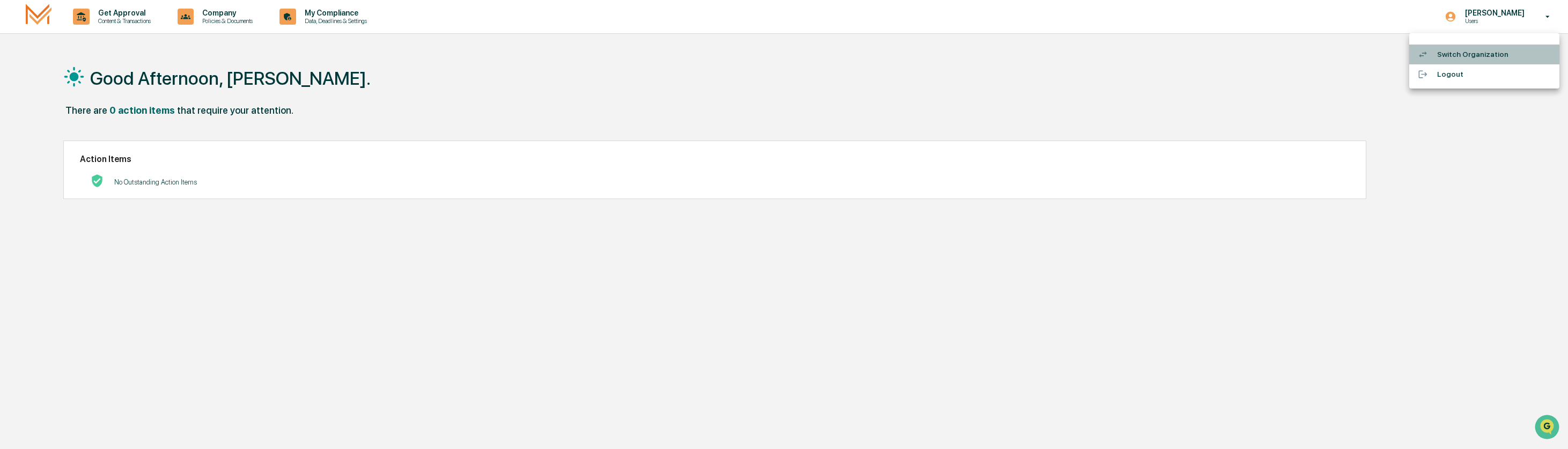
click at [1479, 52] on li "Switch Organization" at bounding box center [1484, 54] width 150 height 20
